Goal: Transaction & Acquisition: Purchase product/service

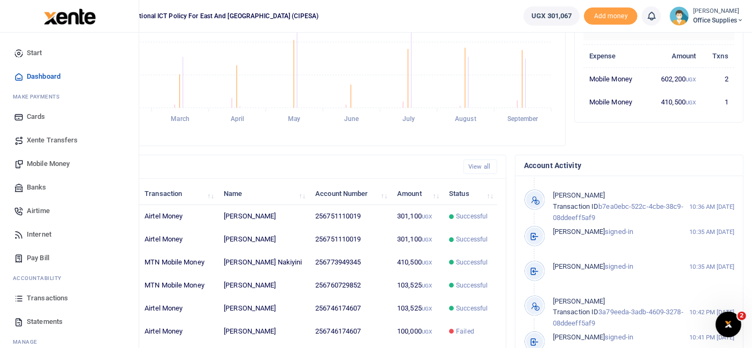
click at [51, 158] on span "Mobile Money" at bounding box center [48, 163] width 43 height 11
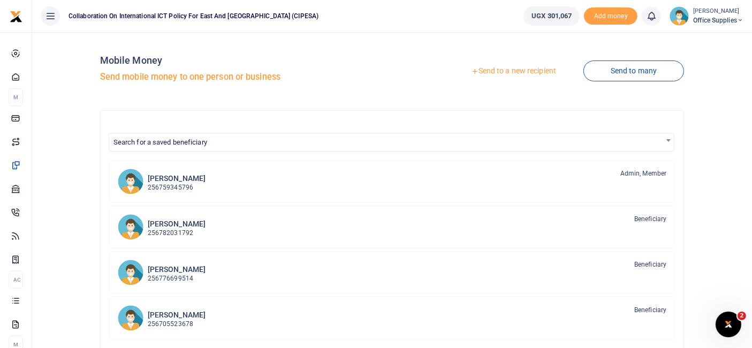
click at [536, 73] on link "Send to a new recipient" at bounding box center [514, 71] width 140 height 19
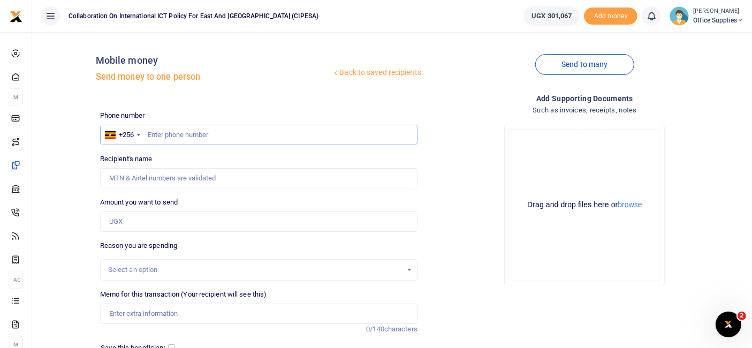
click at [168, 134] on input "text" at bounding box center [258, 135] width 317 height 20
type input "0751110019"
type input "[PERSON_NAME]"
type input "0751110019"
click at [134, 216] on input "Amount you want to send" at bounding box center [258, 221] width 317 height 20
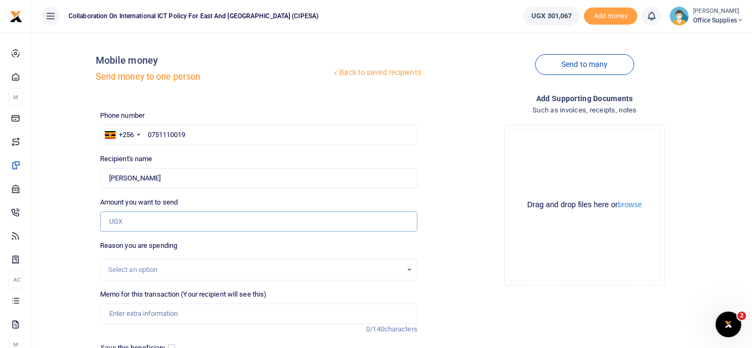
type input "2"
type input "200,000"
click at [406, 271] on div "Select an option" at bounding box center [259, 270] width 316 height 12
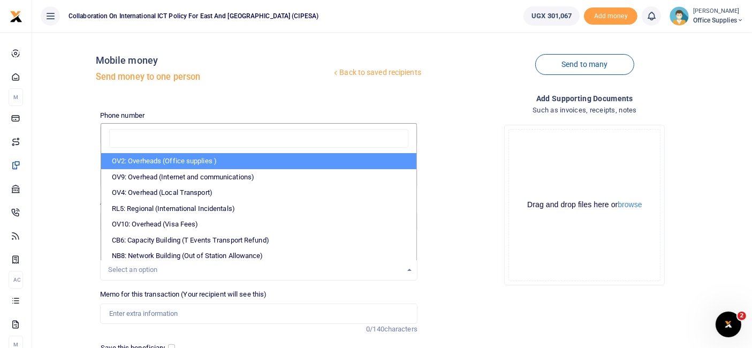
click at [268, 162] on li "OV2: Overheads (Office supplies )" at bounding box center [258, 161] width 315 height 16
select select "45"
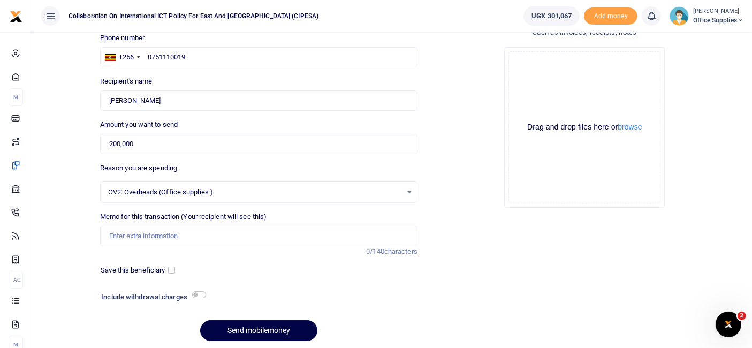
scroll to position [78, 0]
click at [150, 236] on input "Memo for this transaction (Your recipient will see this)" at bounding box center [258, 235] width 317 height 20
type input "Rwenzori water"
click at [171, 267] on input "checkbox" at bounding box center [171, 269] width 7 height 7
checkbox input "true"
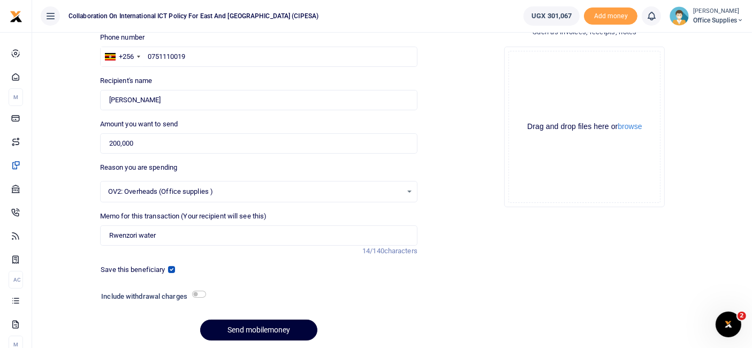
click at [268, 330] on button "Send mobilemoney" at bounding box center [258, 330] width 117 height 21
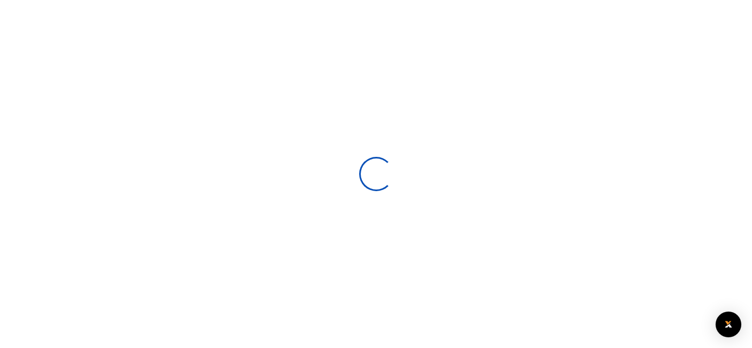
select select
